Goal: Task Accomplishment & Management: Complete application form

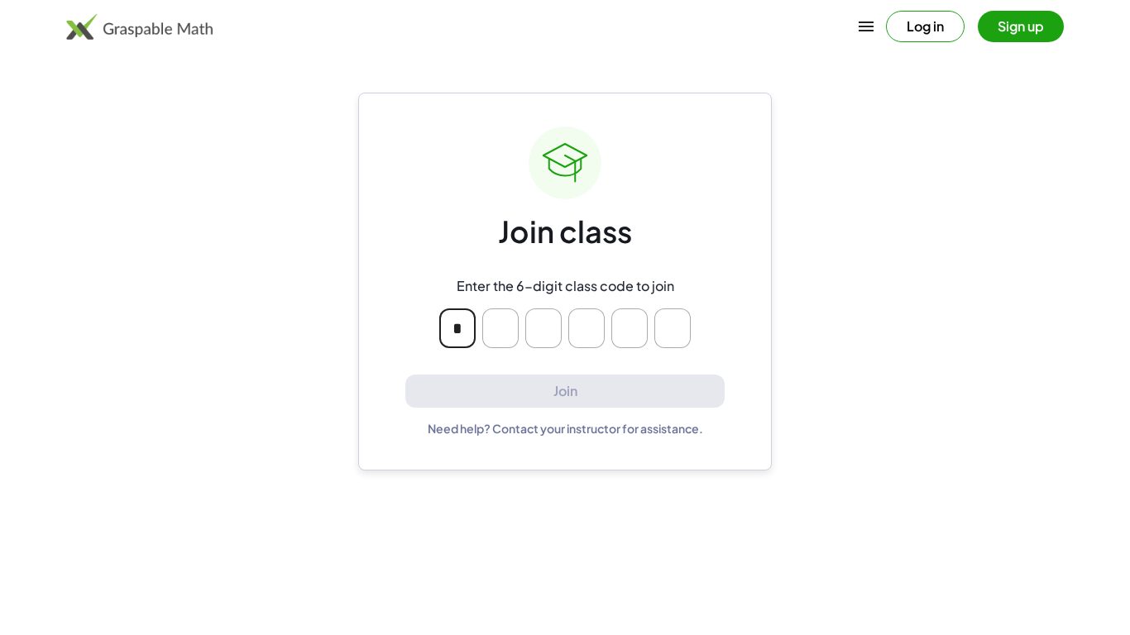
type input "*"
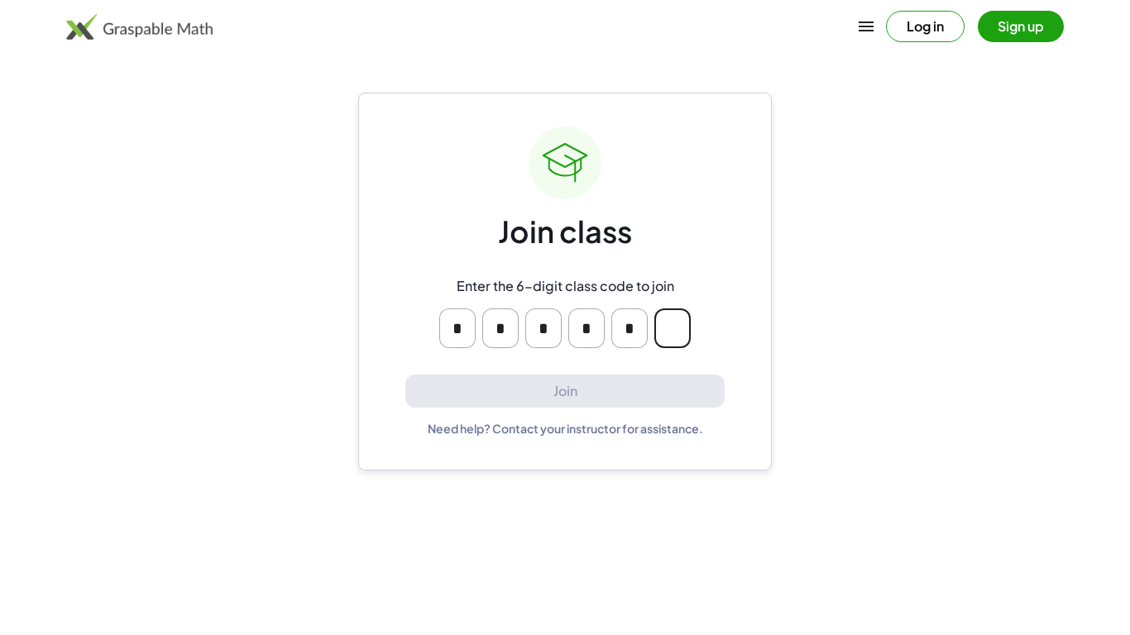
type input "*"
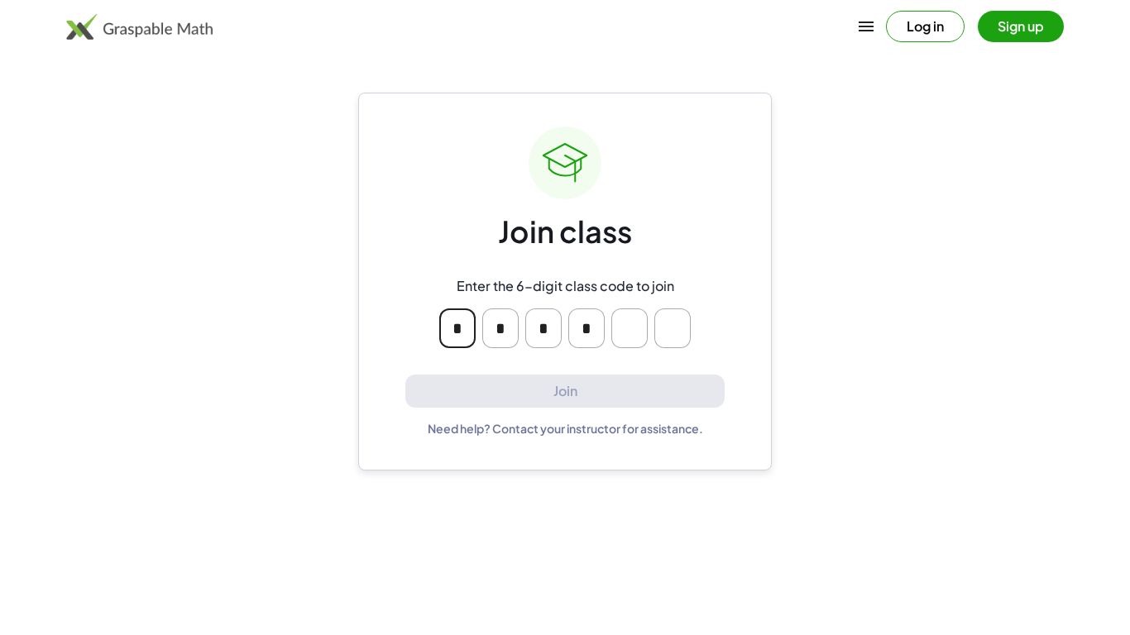
type input "*"
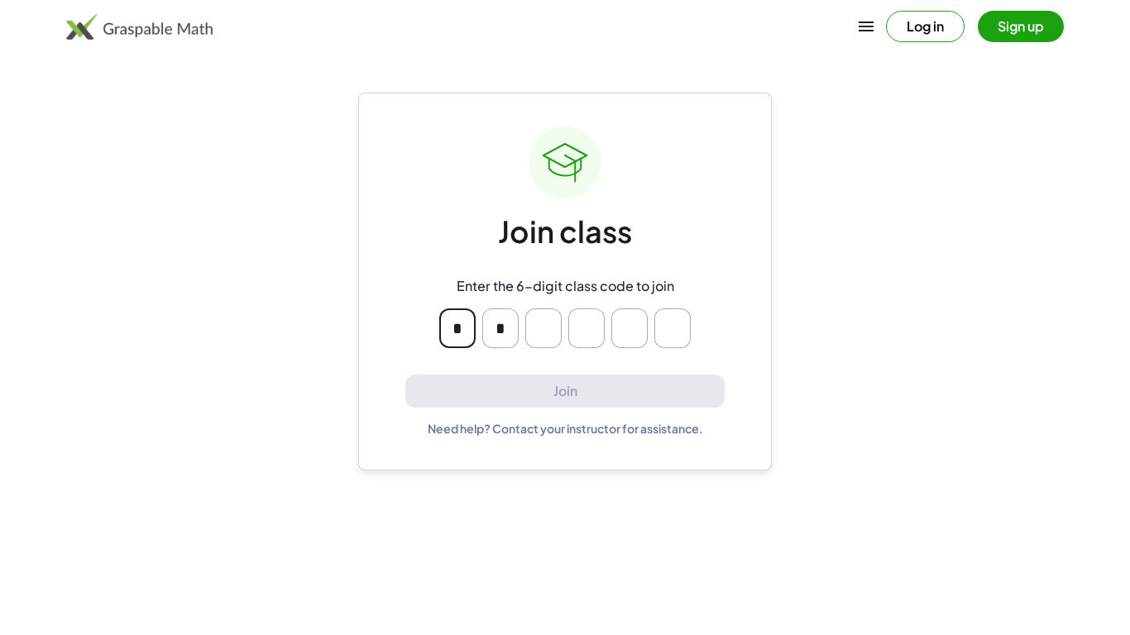
type input "*"
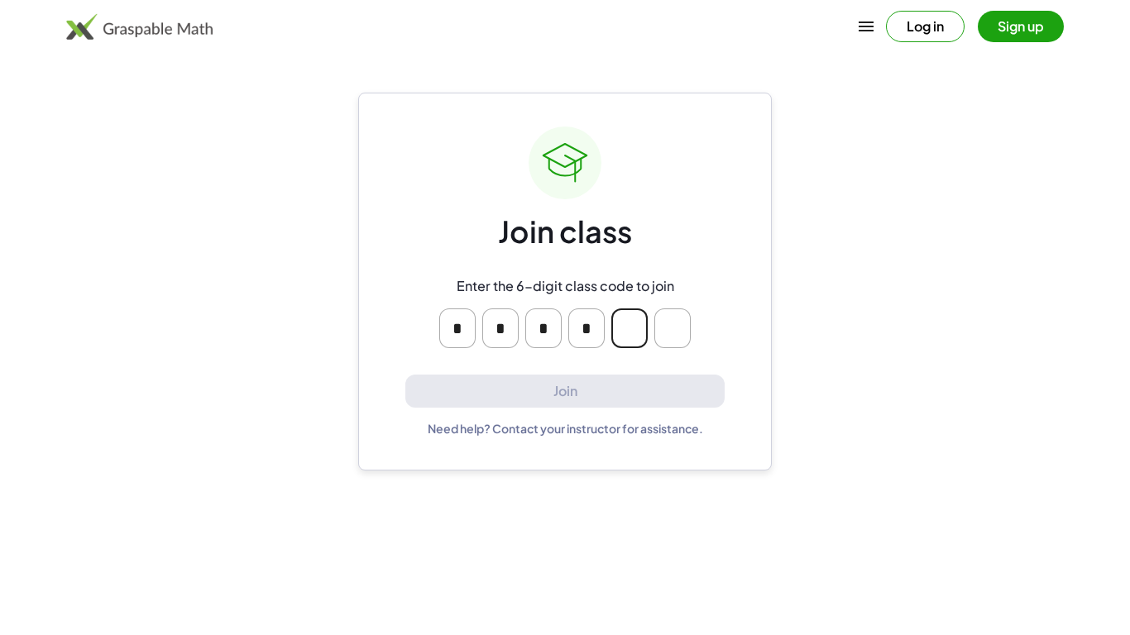
type input "*"
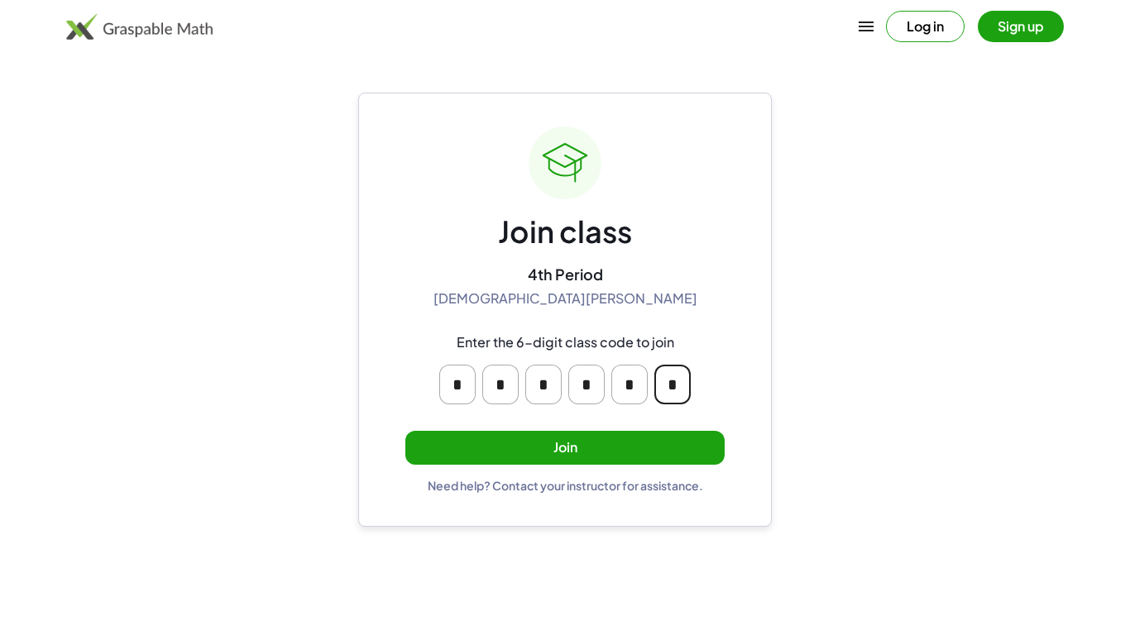
type input "*"
click at [552, 444] on button "Join" at bounding box center [564, 448] width 319 height 34
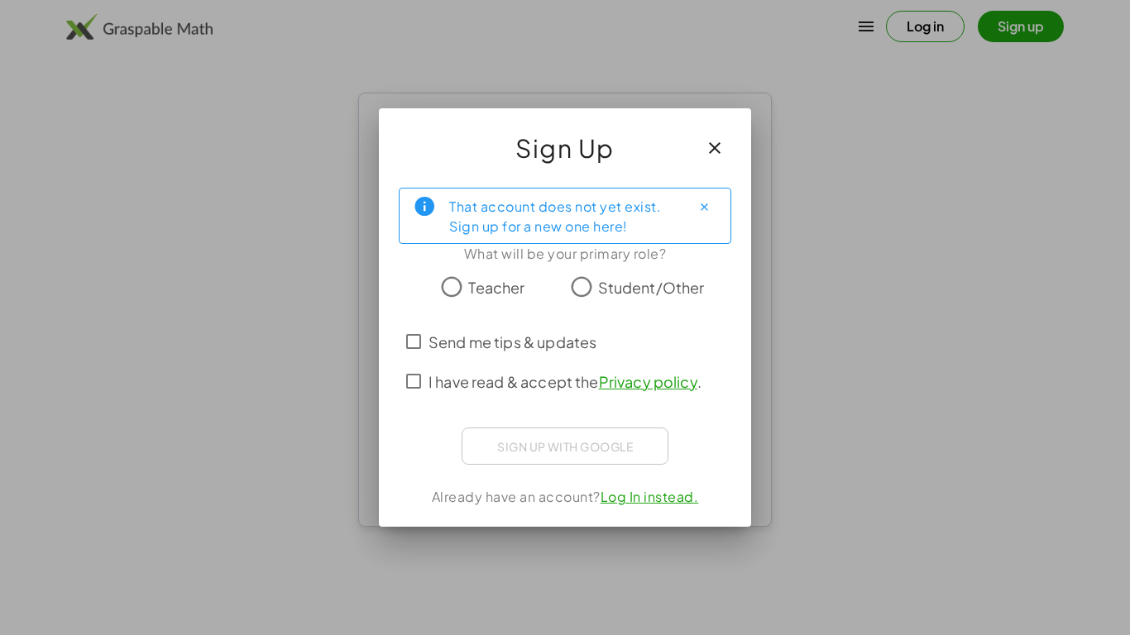
click at [610, 300] on label "Student/Other" at bounding box center [651, 286] width 107 height 33
click at [562, 375] on span "I have read & accept the Privacy policy ." at bounding box center [564, 382] width 273 height 22
